Goal: Use online tool/utility: Use online tool/utility

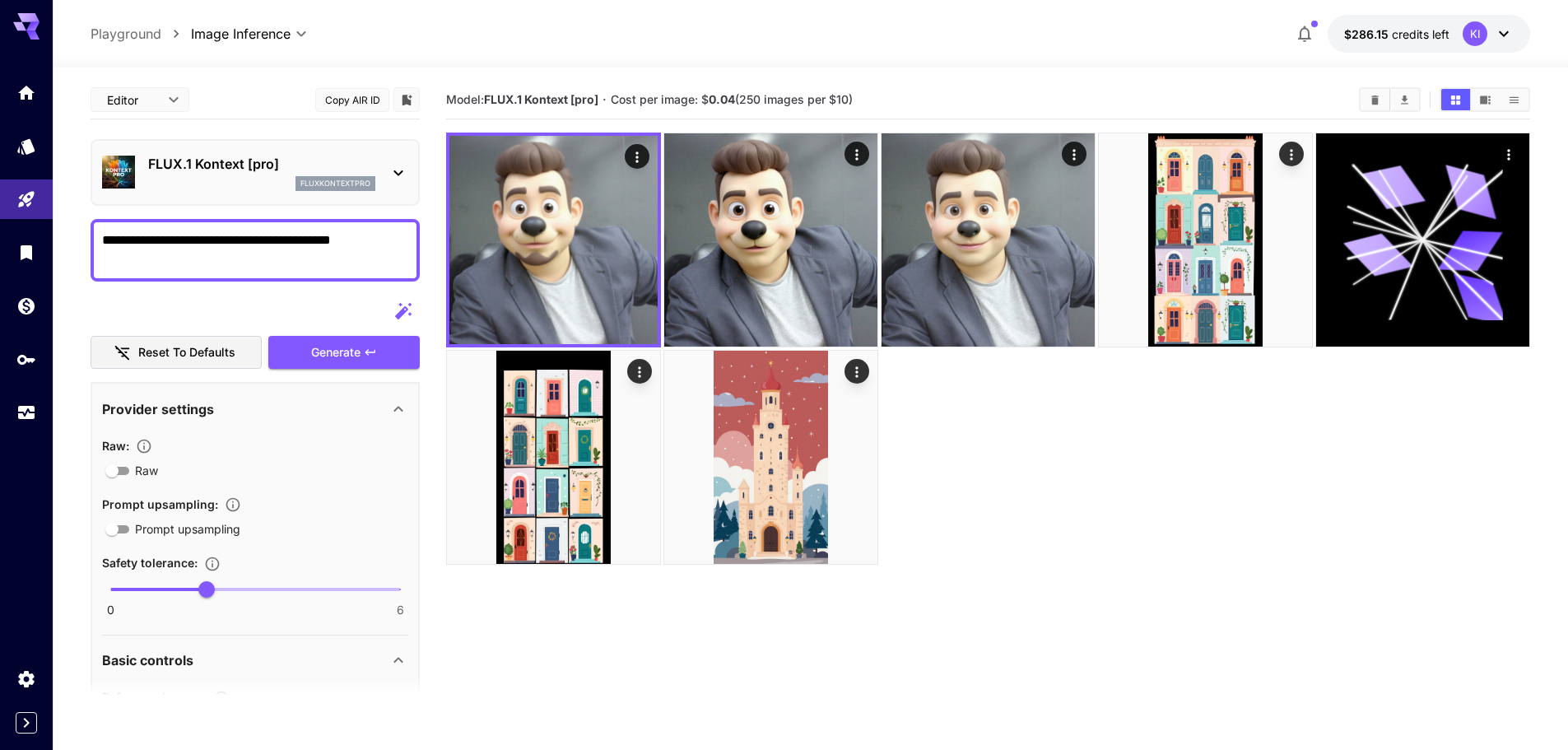
click at [317, 158] on p "FLUX.1 Kontext [pro]" at bounding box center [261, 164] width 227 height 20
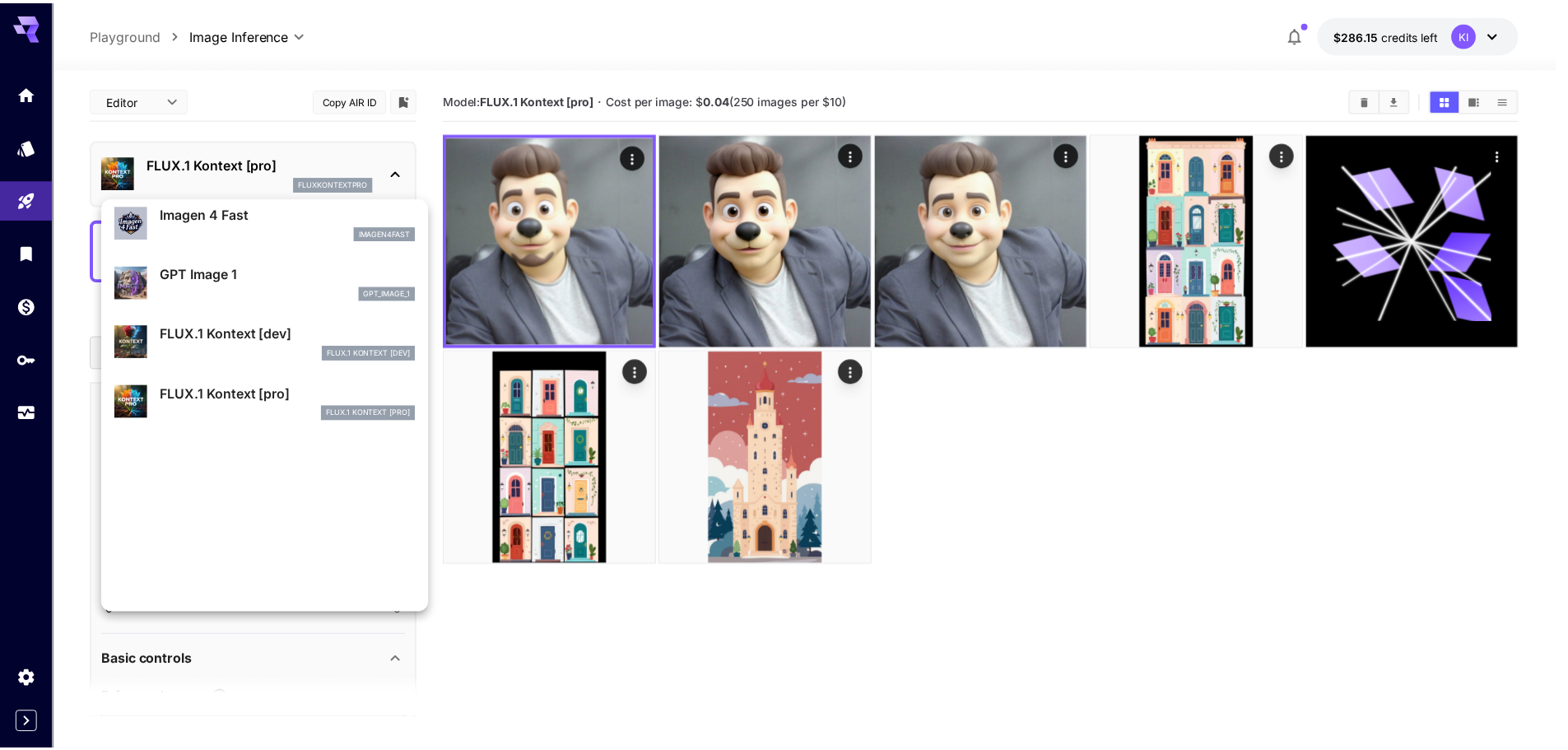
scroll to position [906, 0]
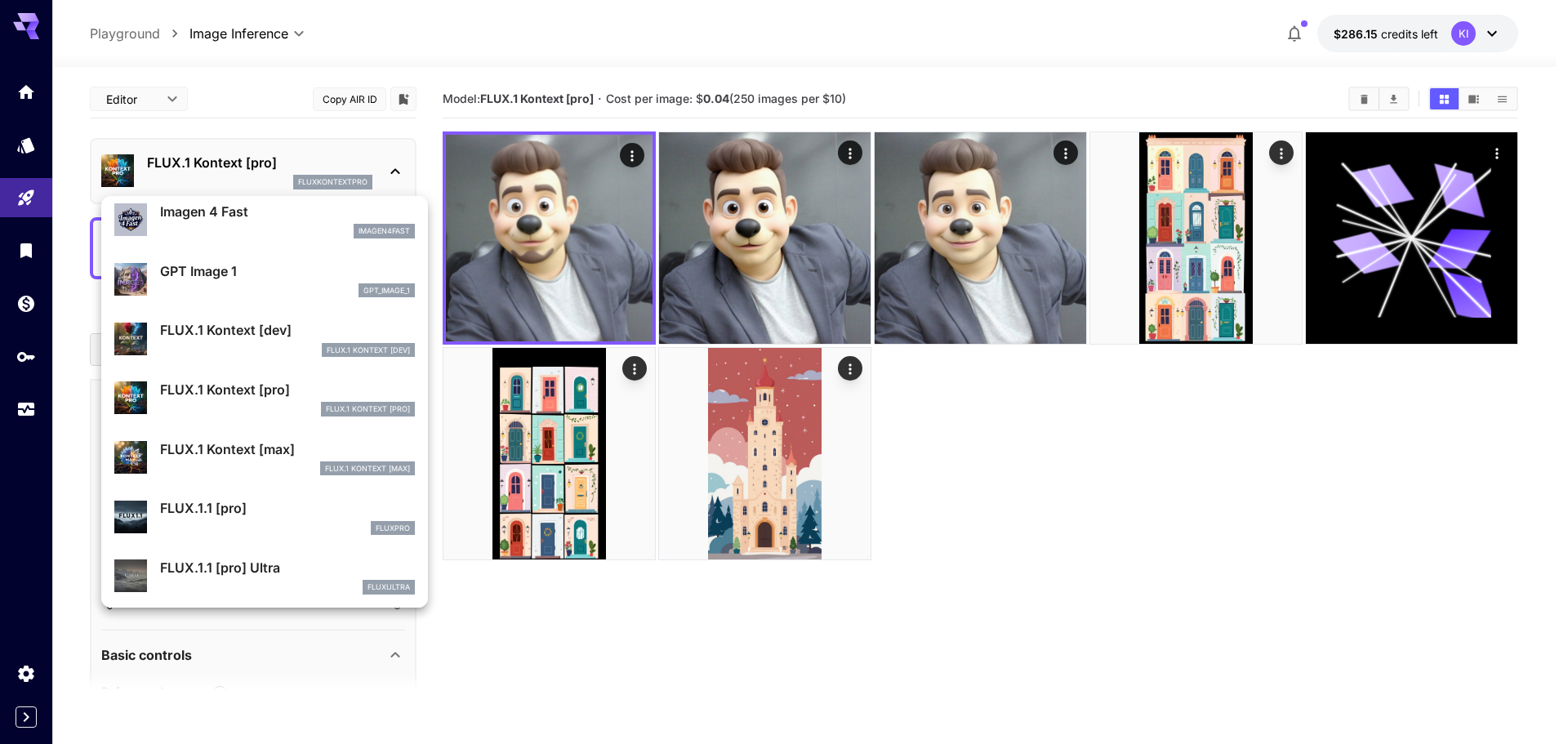
click at [251, 335] on p "FLUX.1 Kontext [dev]" at bounding box center [287, 329] width 255 height 20
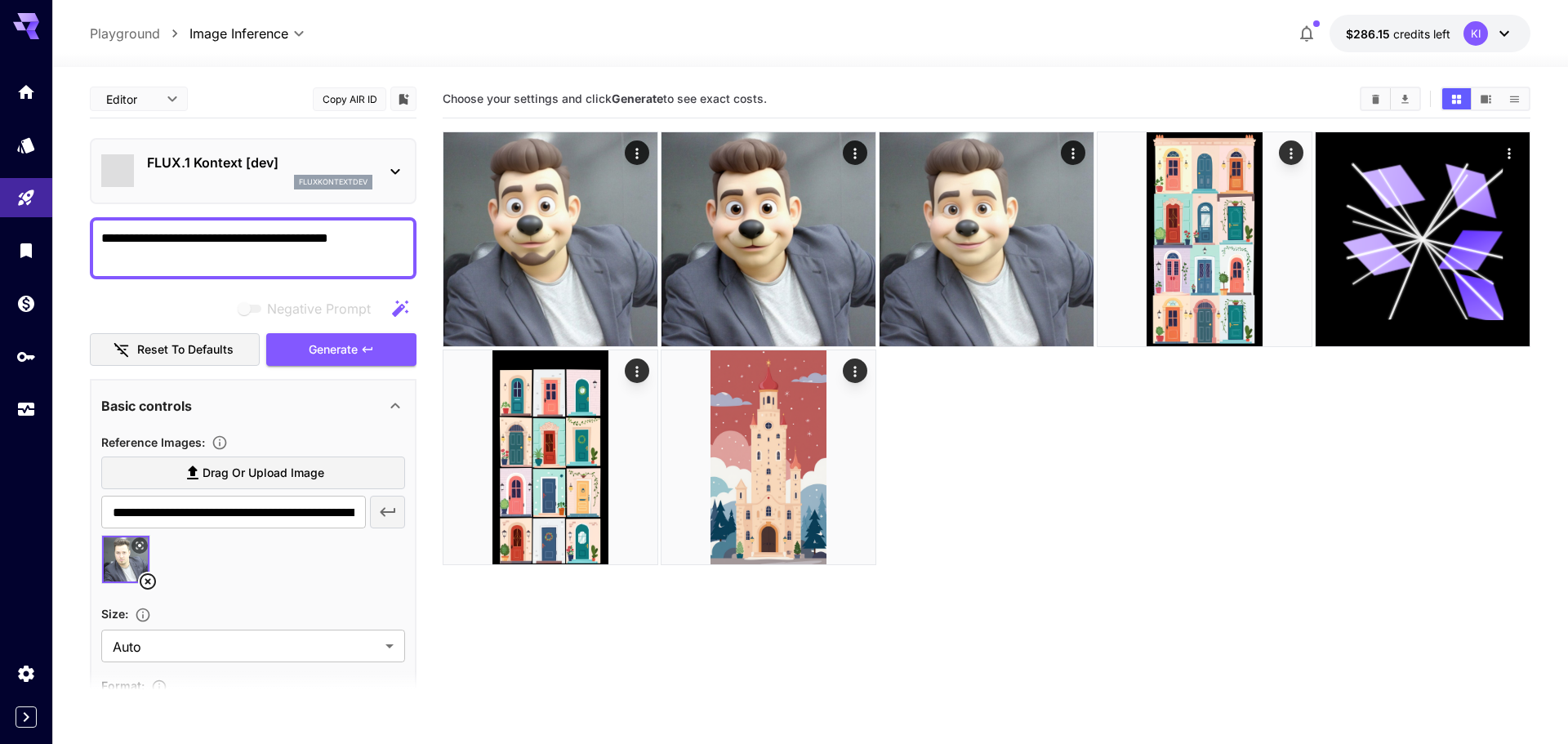
type input "****"
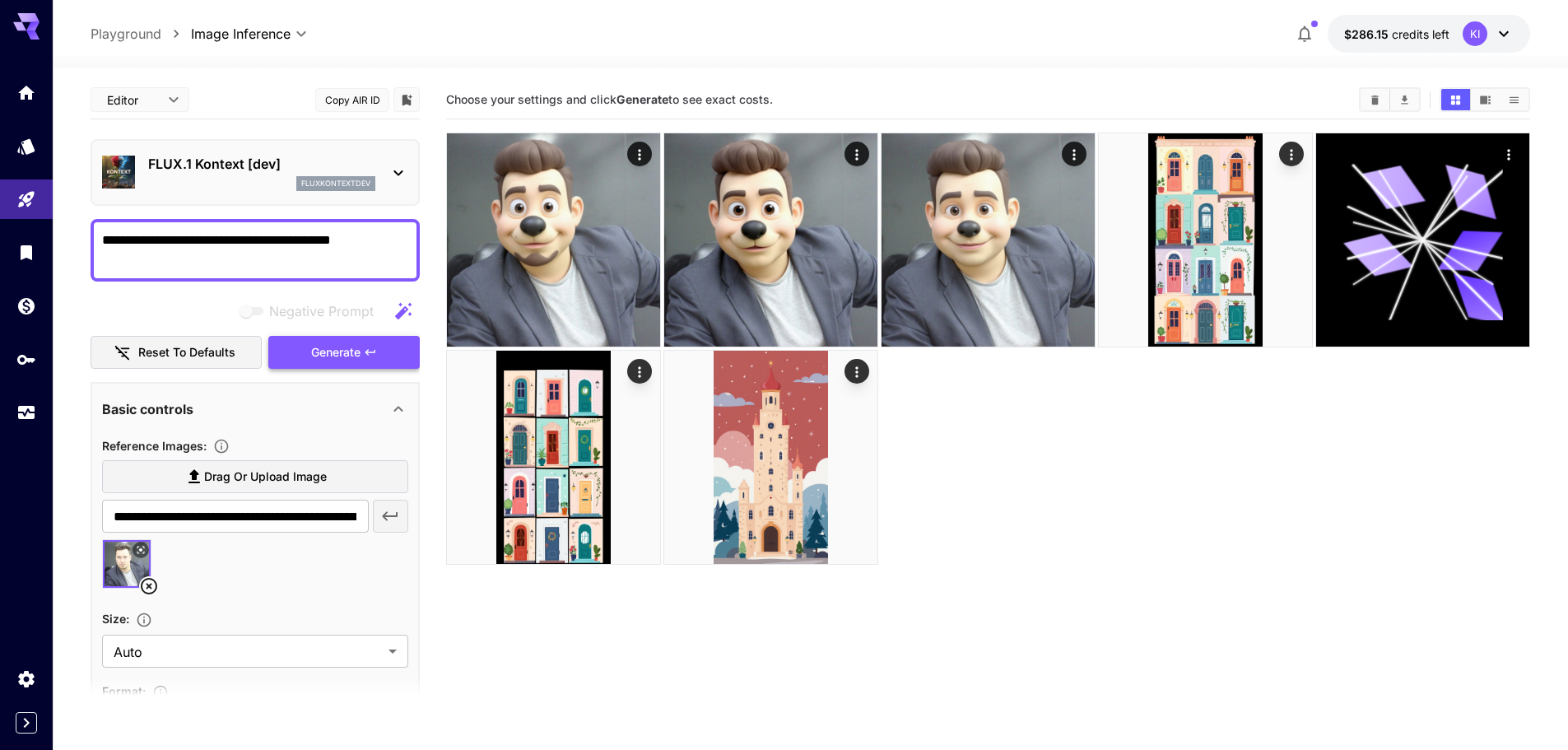
click at [355, 356] on span "Generate" at bounding box center [335, 352] width 49 height 20
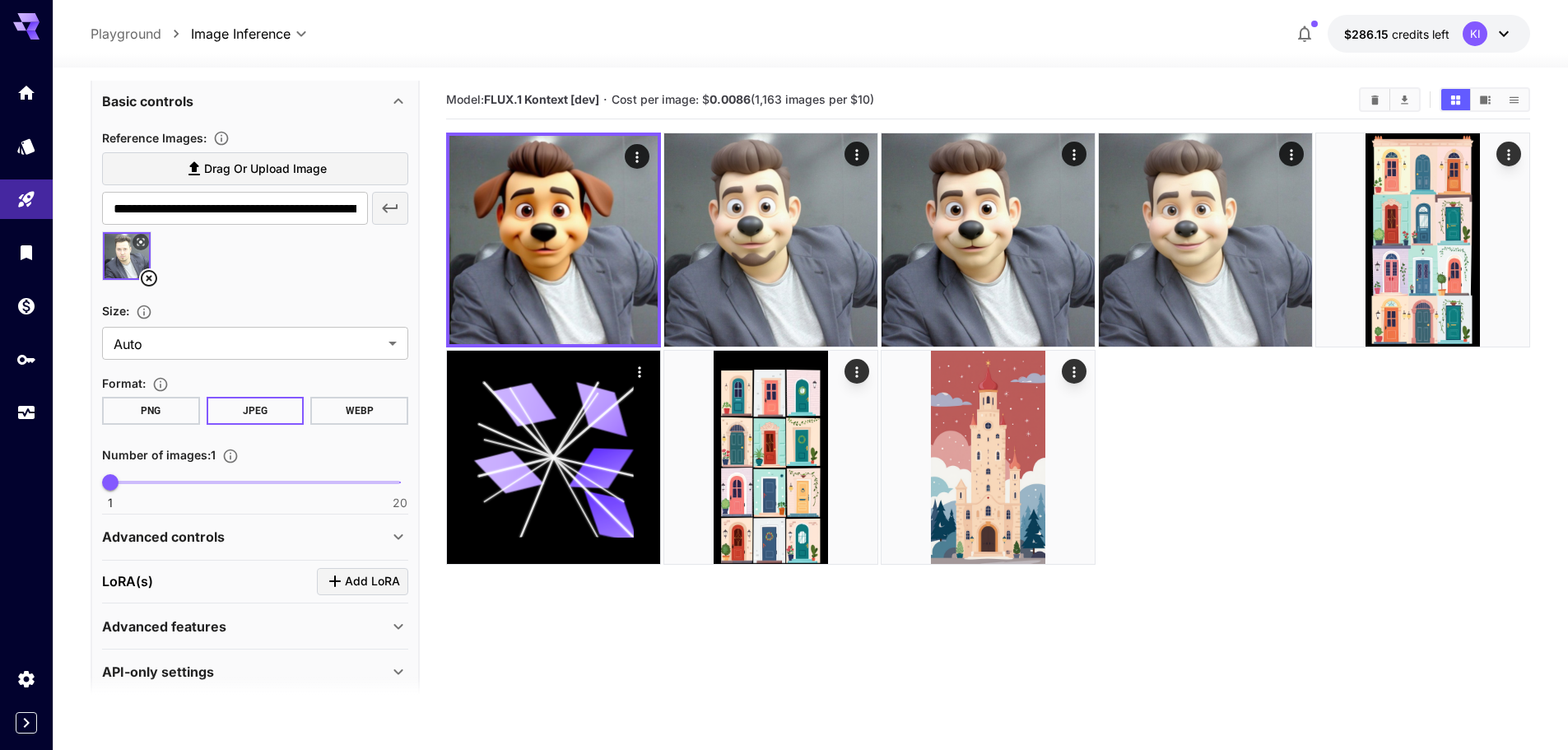
scroll to position [327, 0]
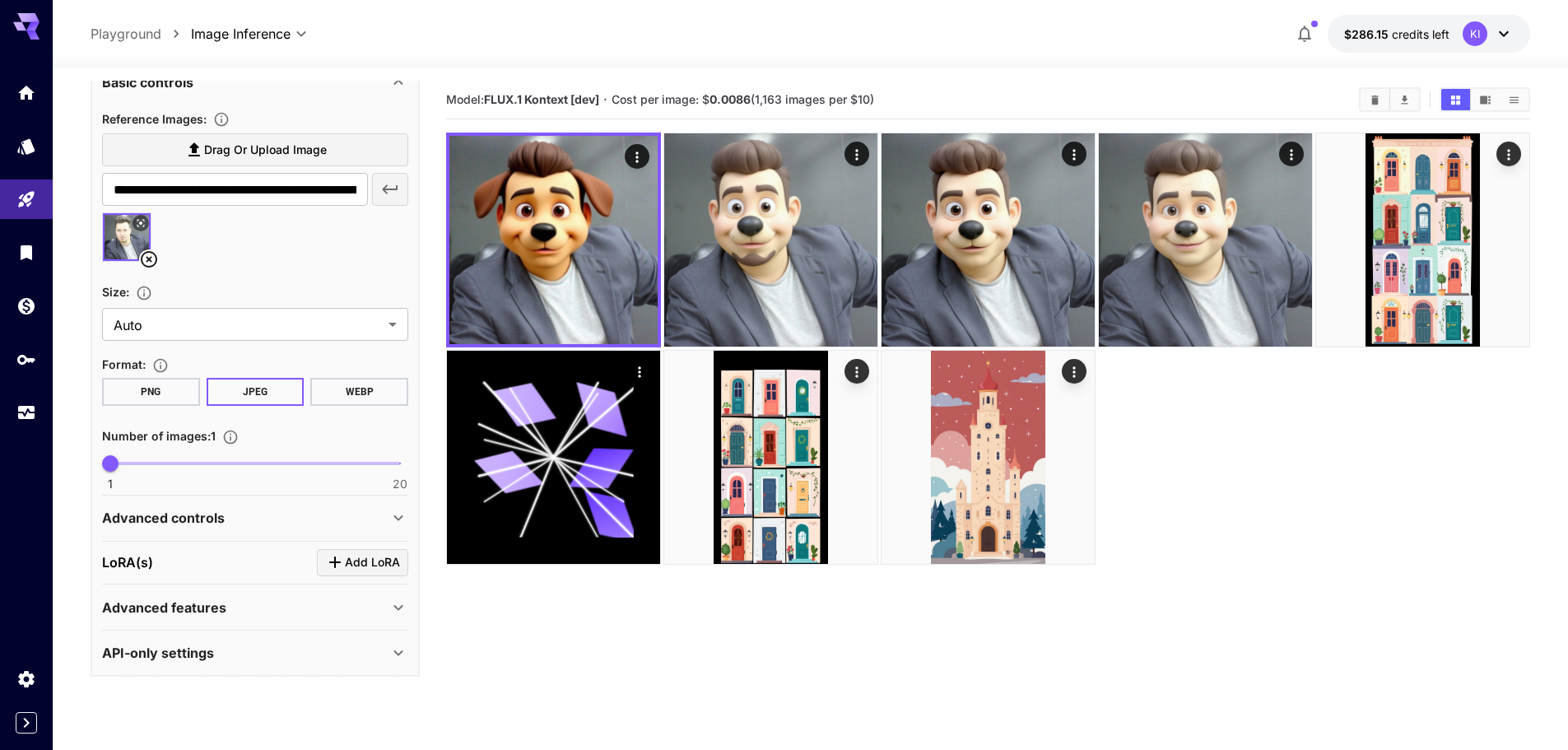
click at [140, 462] on span at bounding box center [255, 463] width 290 height 4
type input "*"
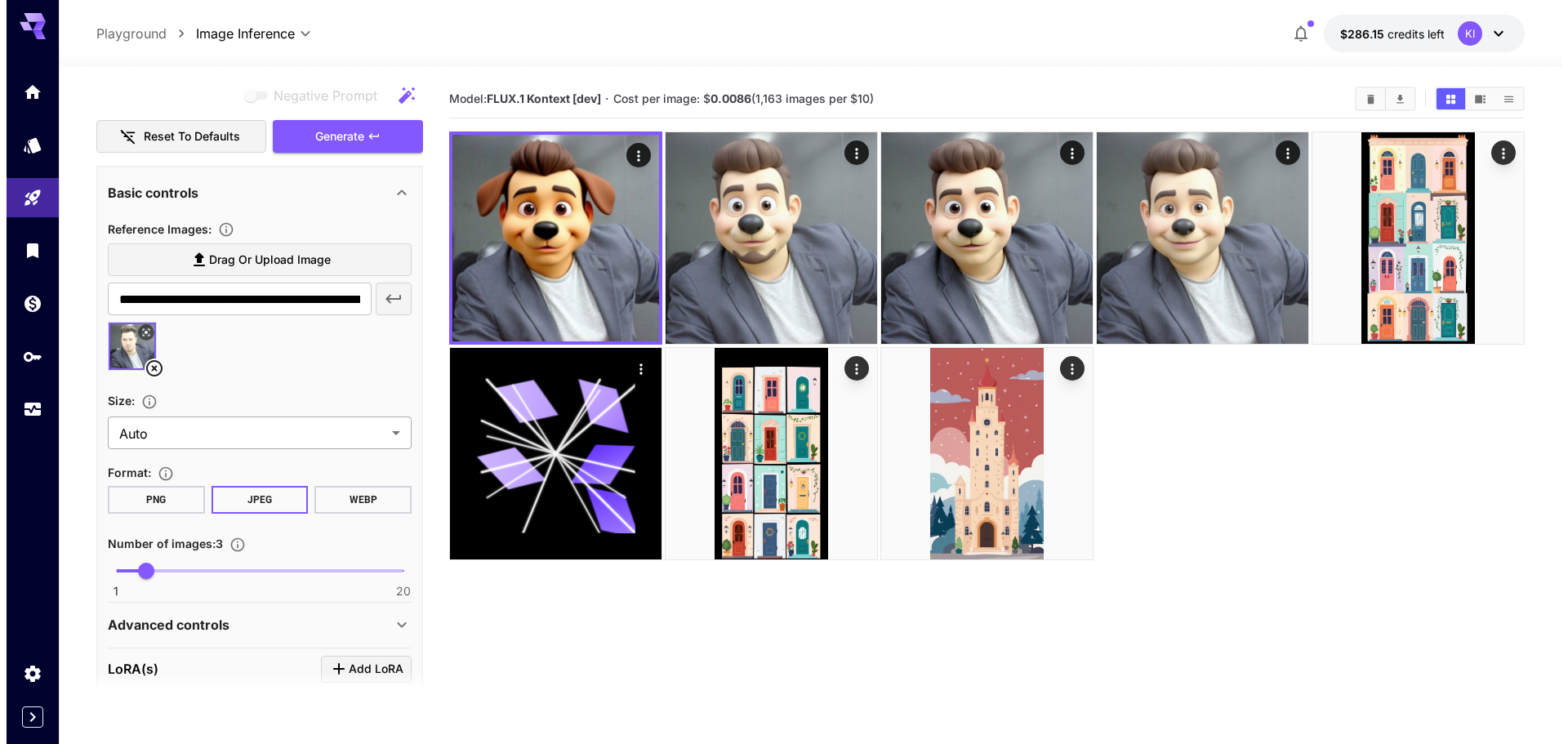
scroll to position [0, 0]
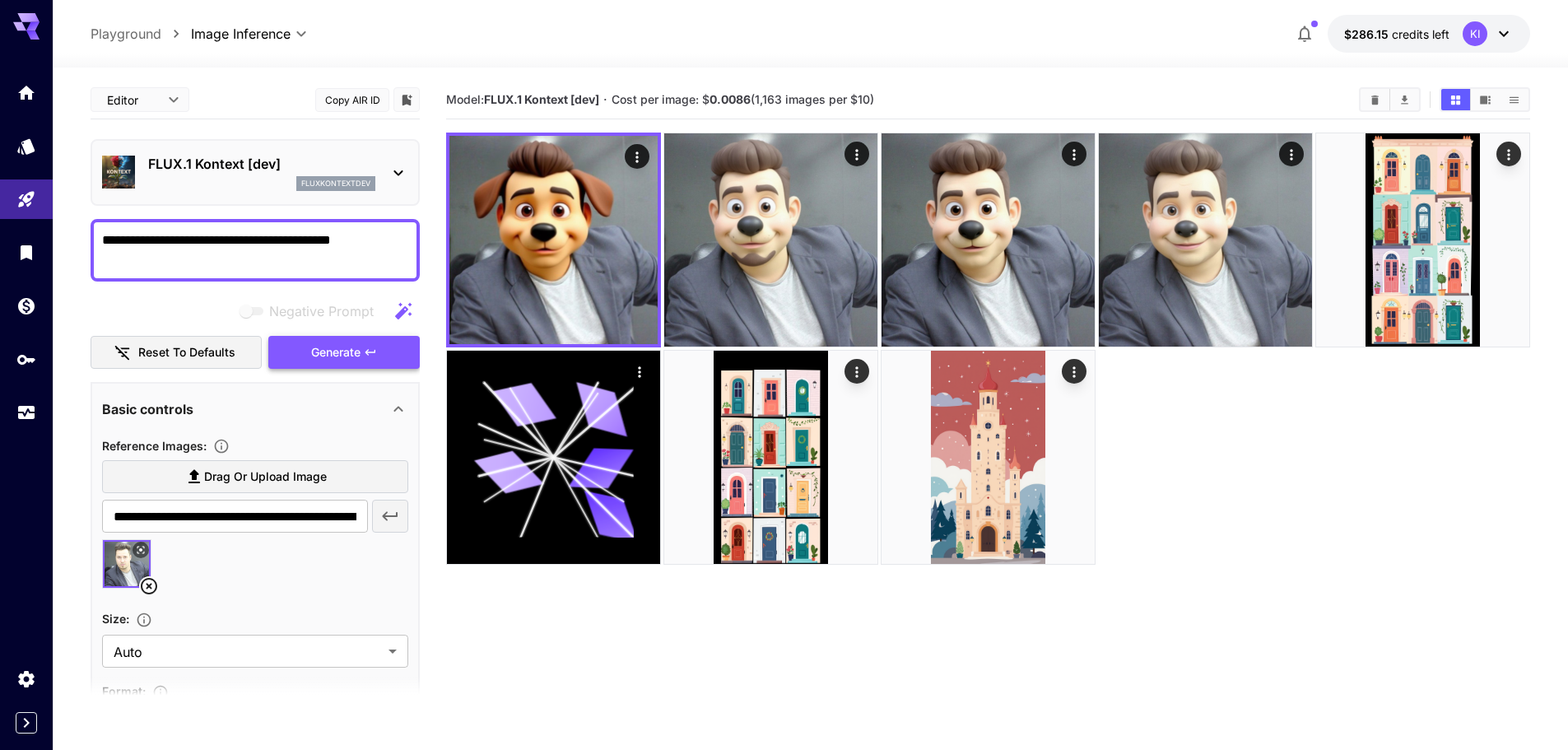
click at [335, 351] on span "Generate" at bounding box center [335, 352] width 49 height 20
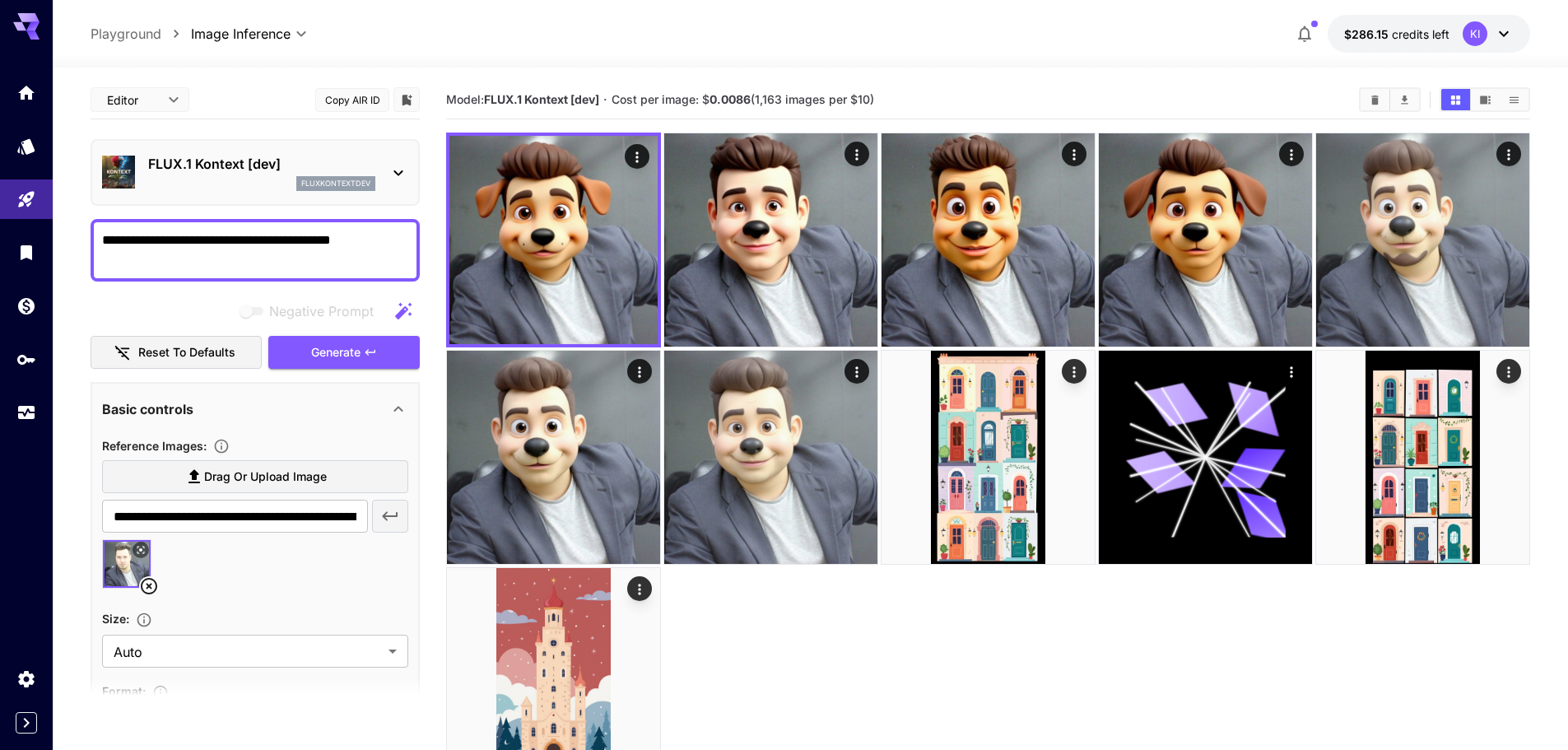
click at [139, 551] on icon at bounding box center [140, 549] width 10 height 10
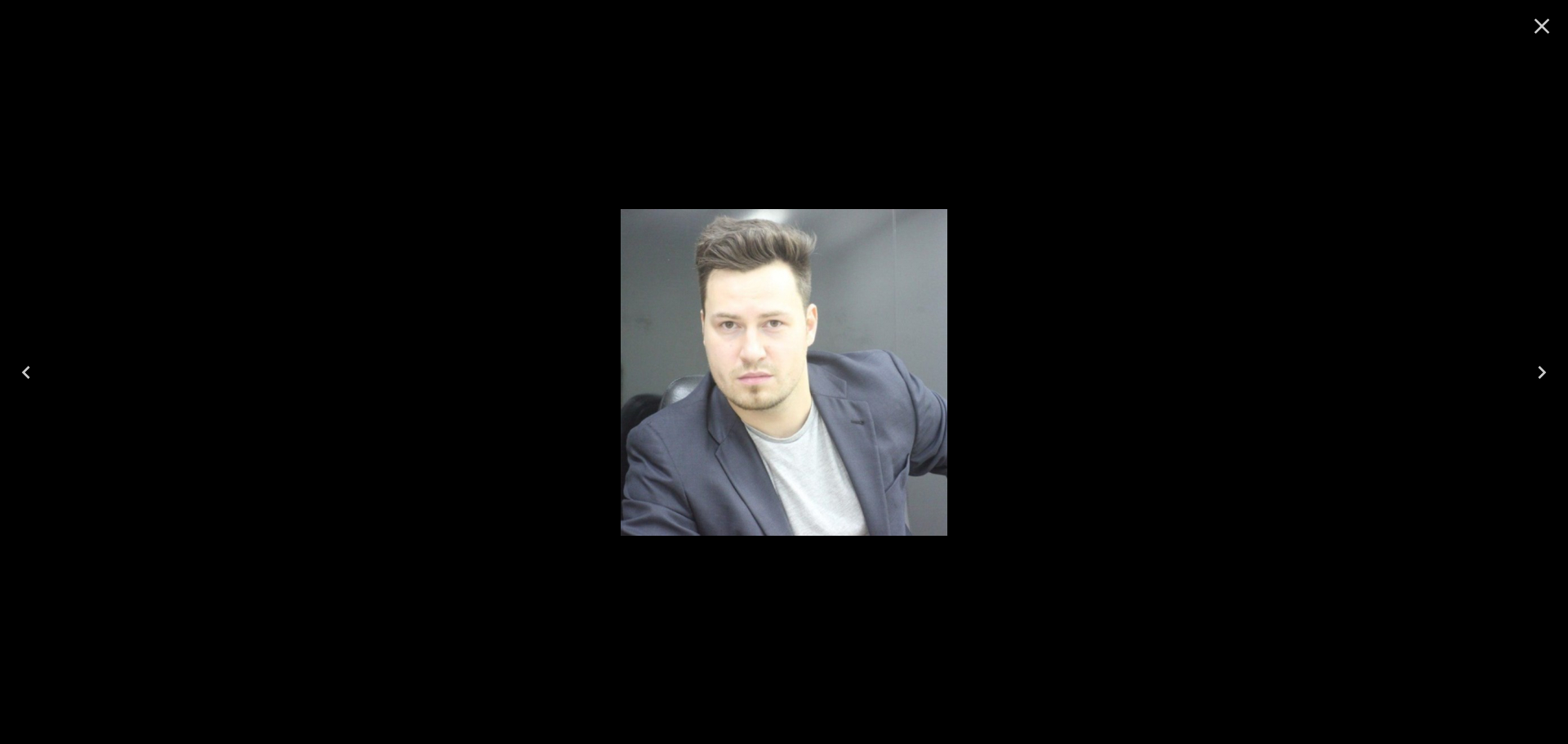
click at [601, 196] on div at bounding box center [784, 372] width 1568 height 744
